Goal: Go to known website: Access a specific website the user already knows

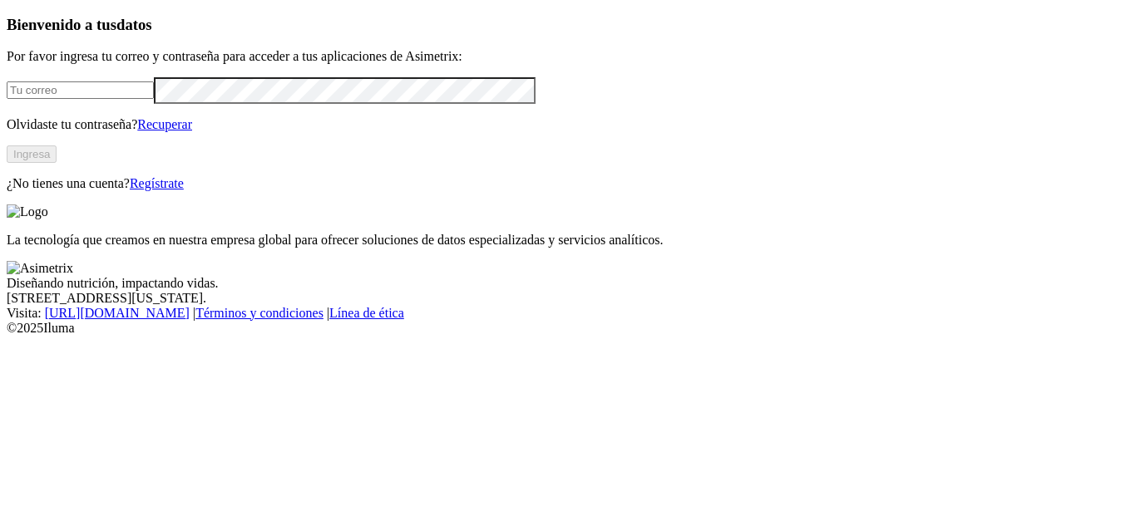
type input "[PERSON_NAME][EMAIL_ADDRESS][DOMAIN_NAME]"
click at [57, 163] on button "Ingresa" at bounding box center [32, 153] width 50 height 17
